Goal: Task Accomplishment & Management: Use online tool/utility

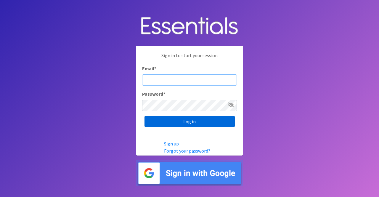
type input "nicole@momshelpingmoms.org"
click at [199, 122] on input "Log in" at bounding box center [190, 121] width 90 height 11
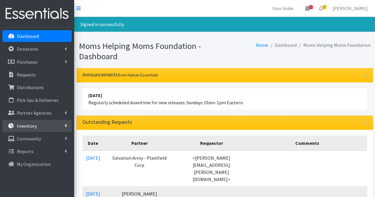
click at [34, 125] on p "Inventory" at bounding box center [27, 126] width 20 height 6
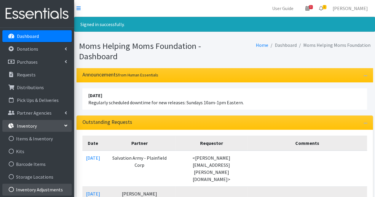
click at [49, 188] on link "Inventory Adjustments" at bounding box center [36, 190] width 69 height 12
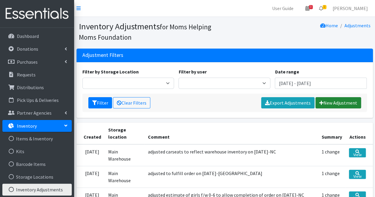
click at [325, 104] on link "New Adjustment" at bounding box center [338, 102] width 46 height 11
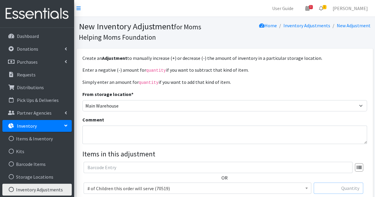
click at [328, 190] on input "text" at bounding box center [338, 188] width 49 height 11
click at [280, 186] on span "# of Children this order will serve (70519)" at bounding box center [197, 188] width 220 height 8
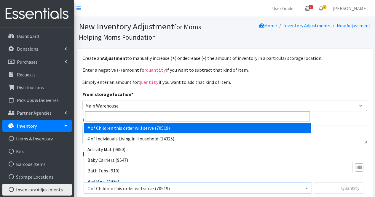
click at [205, 116] on input "search" at bounding box center [197, 116] width 225 height 10
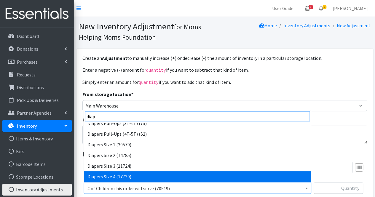
scroll to position [58, 0]
type input "diap"
select select "1968"
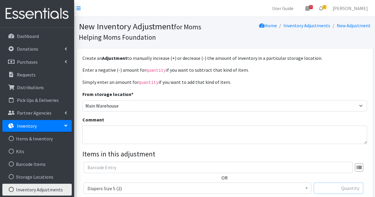
click at [341, 187] on input "text" at bounding box center [338, 188] width 49 height 11
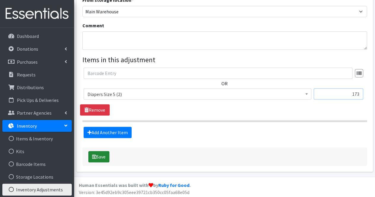
type input "173"
click at [99, 158] on button "Save" at bounding box center [98, 156] width 21 height 11
